Goal: Task Accomplishment & Management: Complete application form

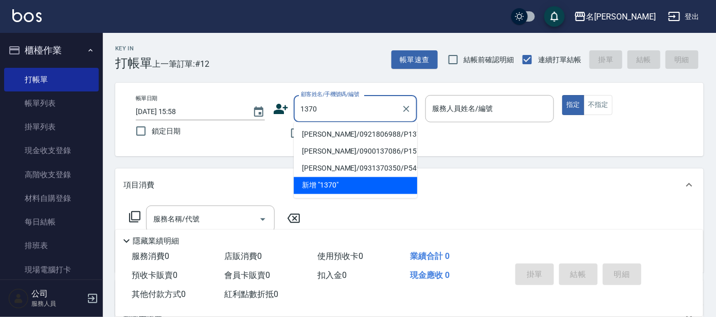
click at [336, 136] on li "[PERSON_NAME]/0921806988/P1370" at bounding box center [355, 134] width 123 height 17
type input "[PERSON_NAME]/0921806988/P1370"
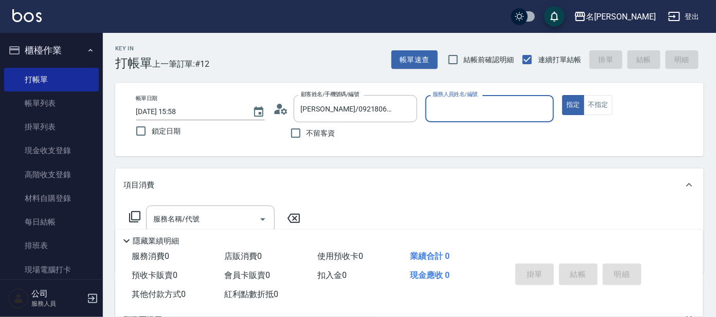
drag, startPoint x: 484, startPoint y: 119, endPoint x: 481, endPoint y: 113, distance: 6.7
click at [481, 113] on div "服務人員姓名/編號" at bounding box center [489, 108] width 129 height 27
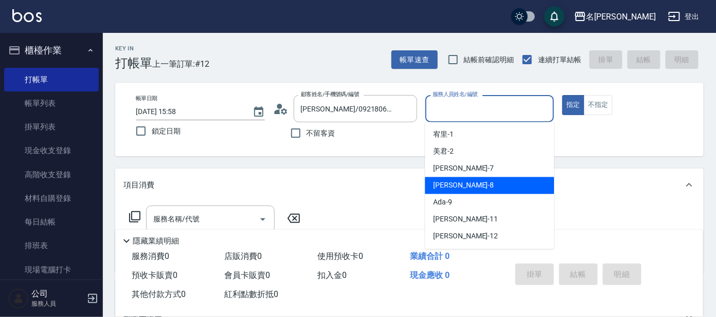
click at [474, 179] on div "[PERSON_NAME] -8" at bounding box center [489, 185] width 129 height 17
type input "亞璇-8"
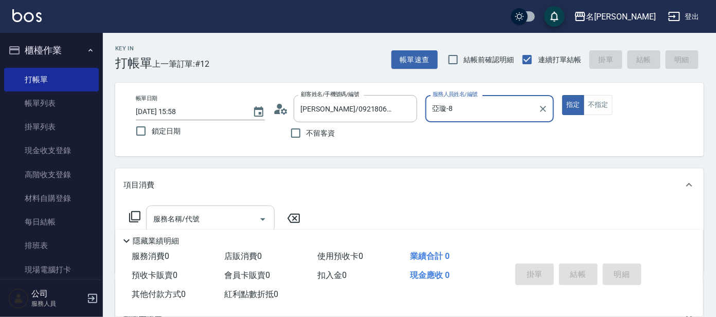
click at [204, 214] on input "服務名稱/代號" at bounding box center [203, 219] width 104 height 18
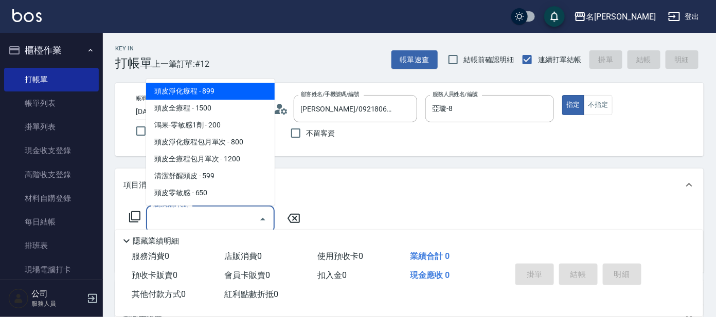
click at [216, 95] on span "頭皮淨化療程 - 899" at bounding box center [210, 91] width 129 height 17
type input "頭皮淨化療程(101)"
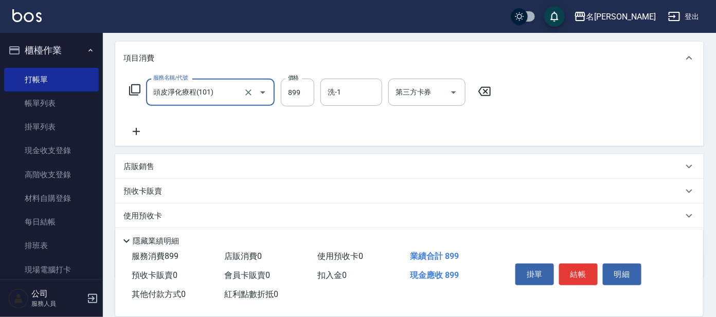
scroll to position [128, 0]
click at [135, 132] on icon at bounding box center [136, 130] width 26 height 12
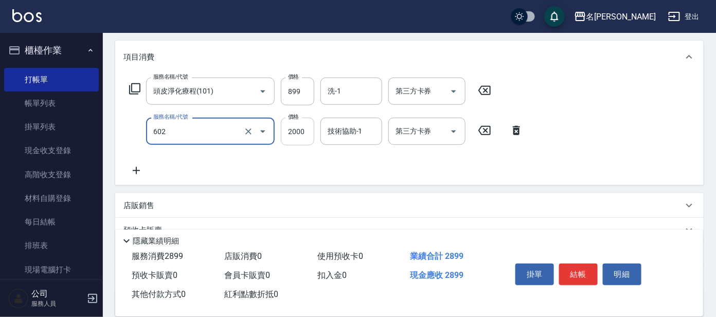
type input "結構護髮(單次)(602)"
click at [298, 118] on input "2000" at bounding box center [297, 132] width 33 height 28
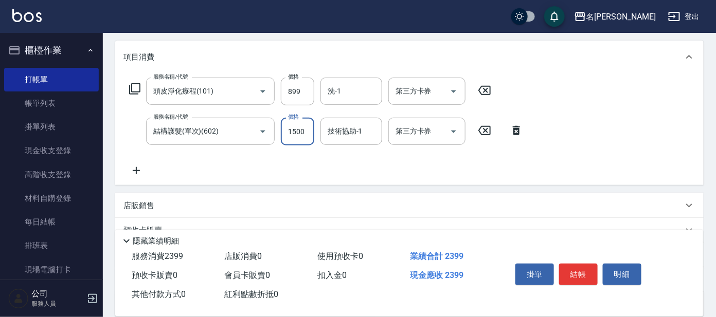
type input "1500"
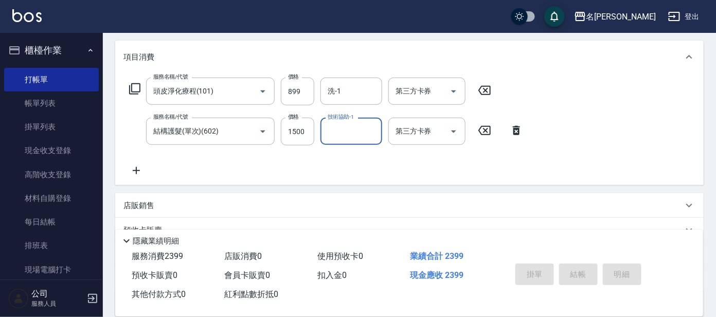
type input "[DATE] 16:48"
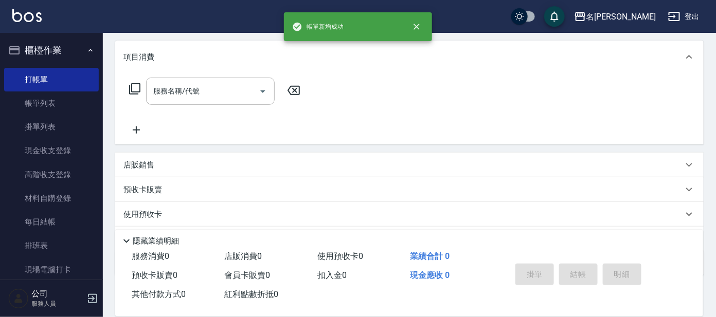
scroll to position [0, 0]
